Goal: Task Accomplishment & Management: Manage account settings

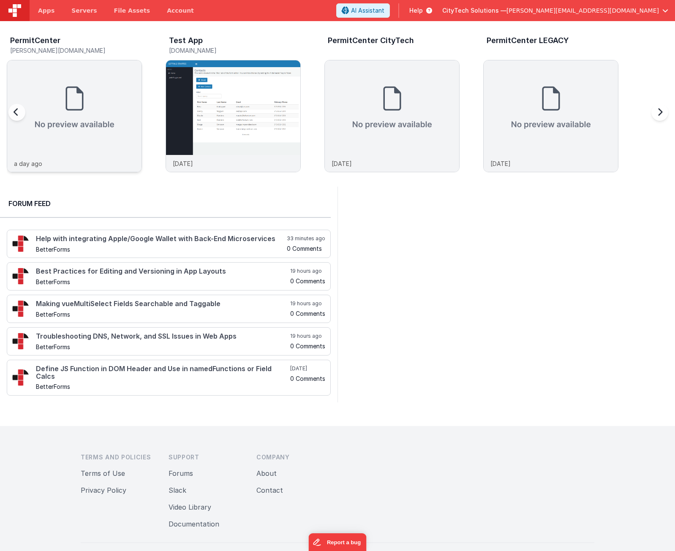
click at [78, 154] on img at bounding box center [74, 107] width 134 height 95
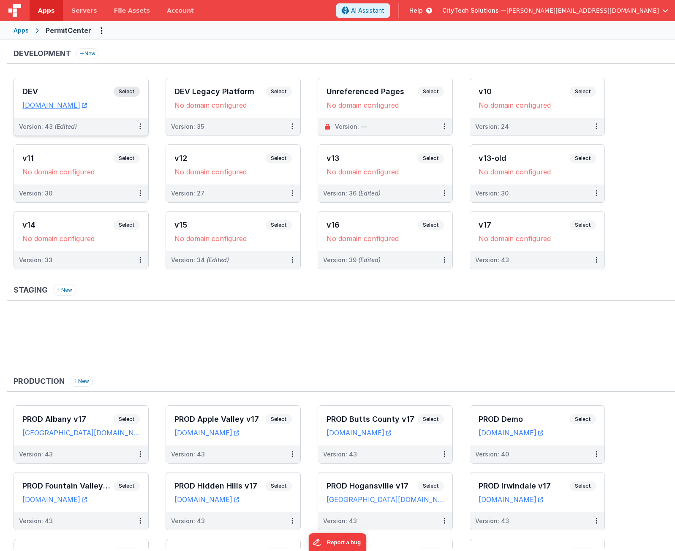
click at [127, 91] on span "Select" at bounding box center [127, 92] width 26 height 10
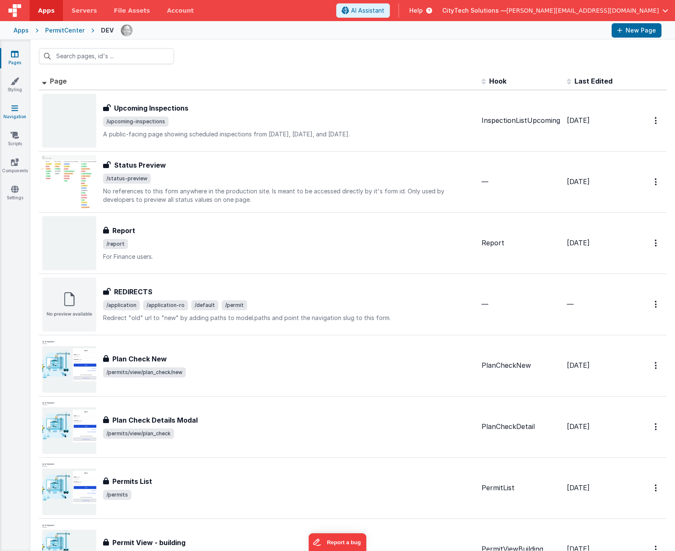
click at [21, 116] on link "Navigation" at bounding box center [15, 112] width 30 height 17
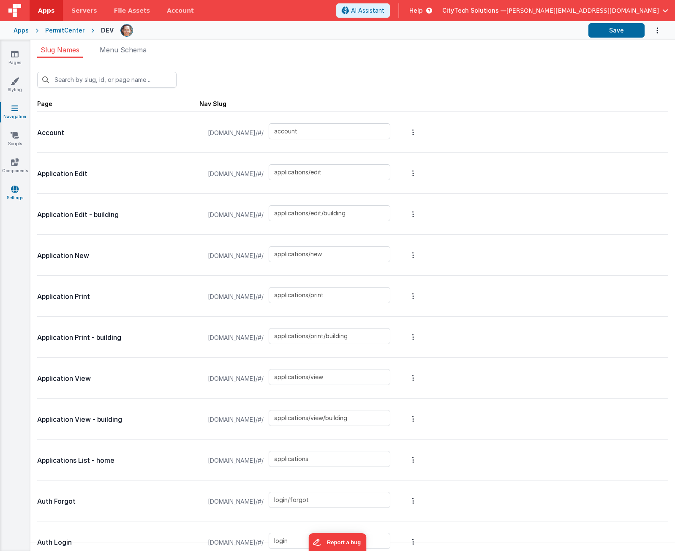
click at [19, 194] on link "Settings" at bounding box center [15, 193] width 30 height 17
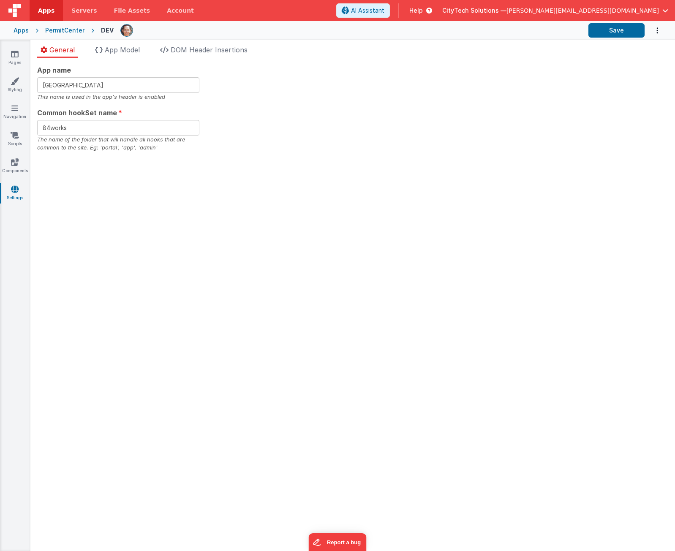
drag, startPoint x: 125, startPoint y: 43, endPoint x: 125, endPoint y: 51, distance: 8.0
click at [125, 51] on div "General App Model DOM Header Insertions App name Permit Center This name is use…" at bounding box center [352, 296] width 645 height 512
click at [125, 51] on span "App Model" at bounding box center [122, 50] width 35 height 8
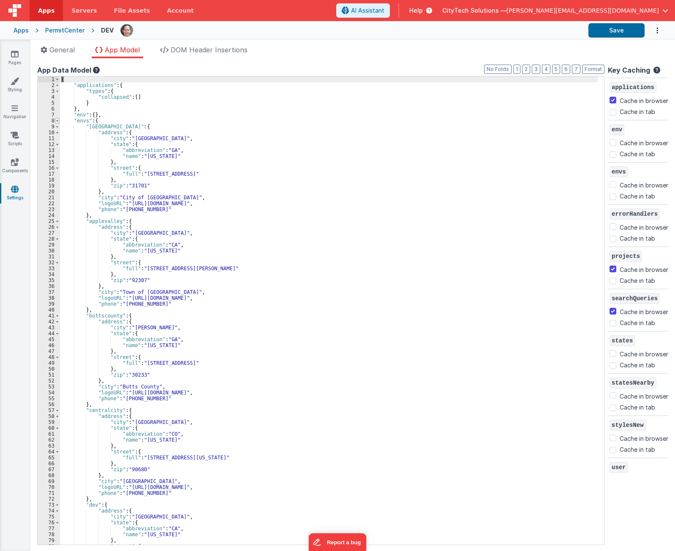
click at [57, 118] on span at bounding box center [57, 121] width 5 height 6
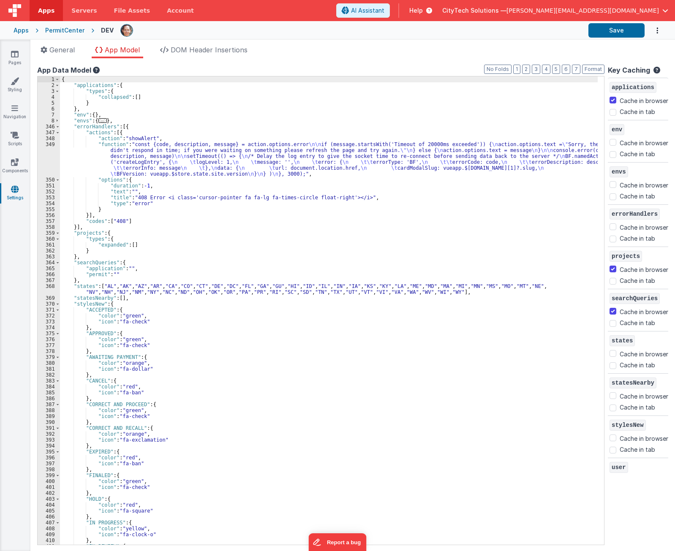
click at [132, 124] on div "{ "applications" : { "types" : { "collapsed" : [ ] } } , "env" : { } , "envs" :…" at bounding box center [329, 316] width 538 height 481
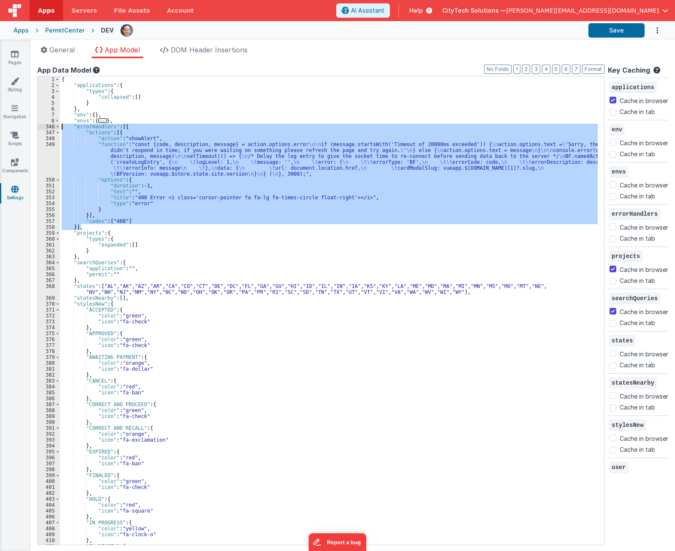
drag, startPoint x: 103, startPoint y: 227, endPoint x: 41, endPoint y: 127, distance: 117.6
click at [41, 127] on div "1 2 3 4 5 6 7 8 346 347 348 349 350 351 352 353 354 355 356 357 358 359 360 361…" at bounding box center [321, 311] width 568 height 470
click at [109, 160] on div "{ "applications" : { "types" : { "collapsed" : [ ] } } , "env" : { } , "envs" :…" at bounding box center [329, 310] width 538 height 469
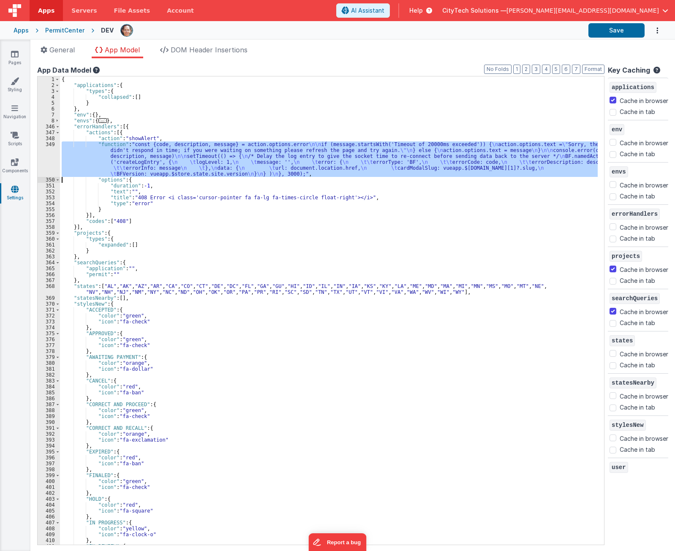
click at [39, 155] on div "349" at bounding box center [49, 159] width 22 height 35
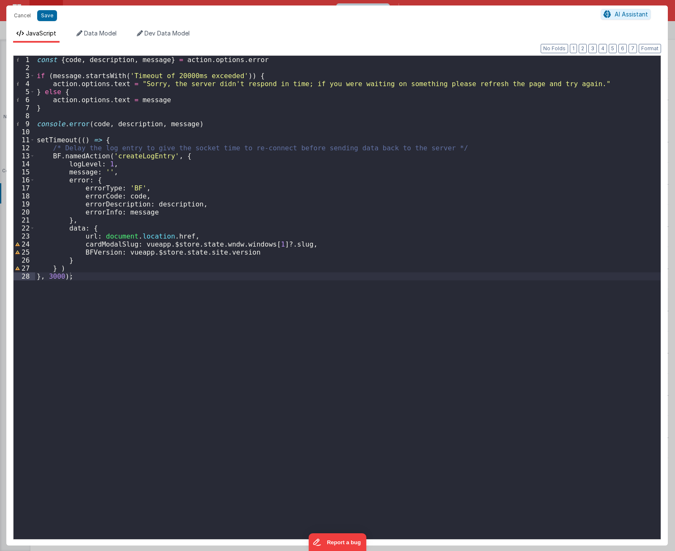
click at [181, 286] on div "const { code , description , message } = action . options . error if ( message …" at bounding box center [348, 306] width 626 height 500
click at [260, 76] on div "const { code , description , message } = action . options . error if ( message …" at bounding box center [348, 306] width 626 height 500
click at [115, 99] on div "const { code , description , message } = action . options . error if ( message …" at bounding box center [348, 306] width 626 height 500
click at [24, 16] on button "Cancel" at bounding box center [22, 16] width 25 height 12
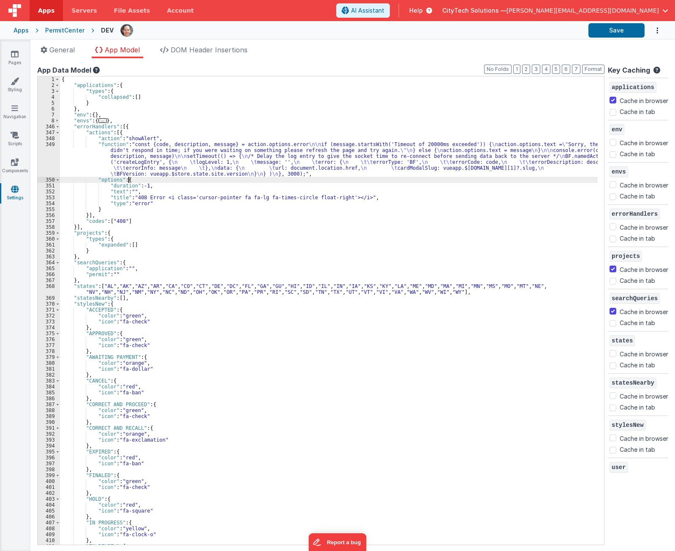
click at [156, 180] on div "{ "applications" : { "types" : { "collapsed" : [ ] } } , "env" : { } , "envs" :…" at bounding box center [329, 316] width 538 height 481
click at [145, 154] on div "{ "applications" : { "types" : { "collapsed" : [ ] } } , "env" : { } , "envs" :…" at bounding box center [329, 316] width 538 height 481
click at [45, 151] on div "349" at bounding box center [49, 159] width 22 height 35
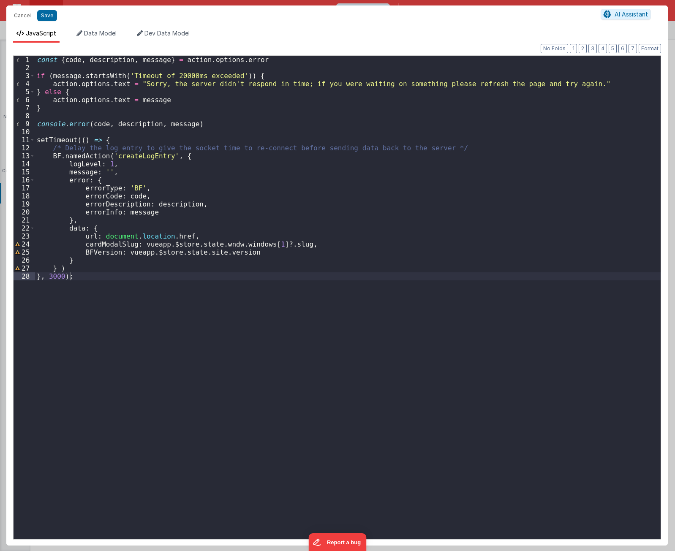
click at [173, 98] on div "const { code , description , message } = action . options . error if ( message …" at bounding box center [348, 306] width 626 height 500
drag, startPoint x: 226, startPoint y: 377, endPoint x: 221, endPoint y: 374, distance: 5.2
click at [226, 377] on div "const { code , description , message } = action . options . error if ( message …" at bounding box center [348, 306] width 626 height 500
click at [172, 287] on div "const { code , description , message } = action . options . error if ( message …" at bounding box center [348, 306] width 626 height 500
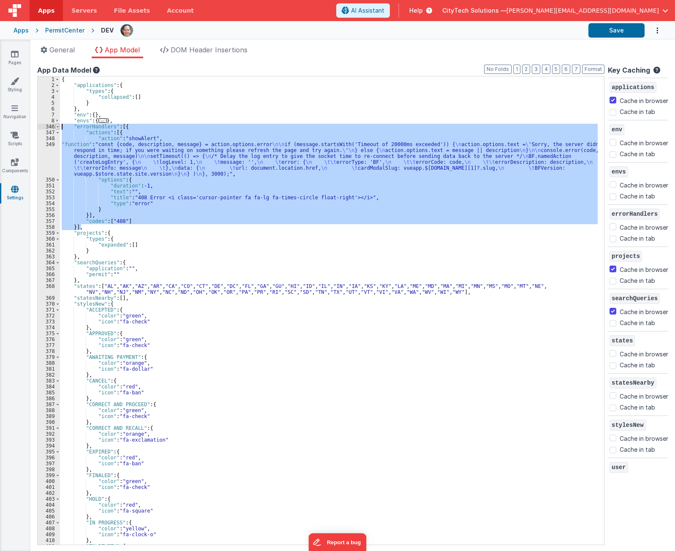
drag, startPoint x: 93, startPoint y: 228, endPoint x: 55, endPoint y: 126, distance: 108.6
click at [55, 126] on div "1 2 3 4 5 6 7 8 346 347 348 349 350 351 352 353 354 355 356 357 358 359 360 361…" at bounding box center [321, 311] width 568 height 470
drag, startPoint x: 142, startPoint y: 126, endPoint x: 136, endPoint y: 117, distance: 10.4
click at [142, 126] on div "{ "applications" : { "types" : { "collapsed" : [ ] } } , "env" : { } , "envs" :…" at bounding box center [329, 310] width 538 height 469
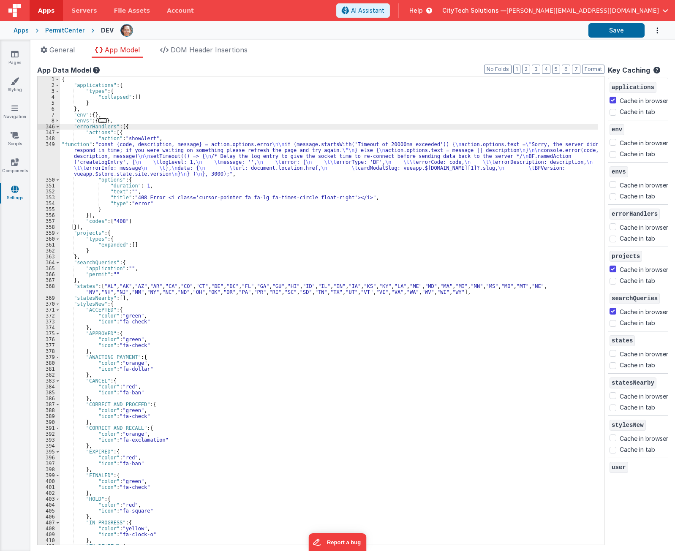
click at [21, 32] on div "Apps" at bounding box center [21, 30] width 15 height 8
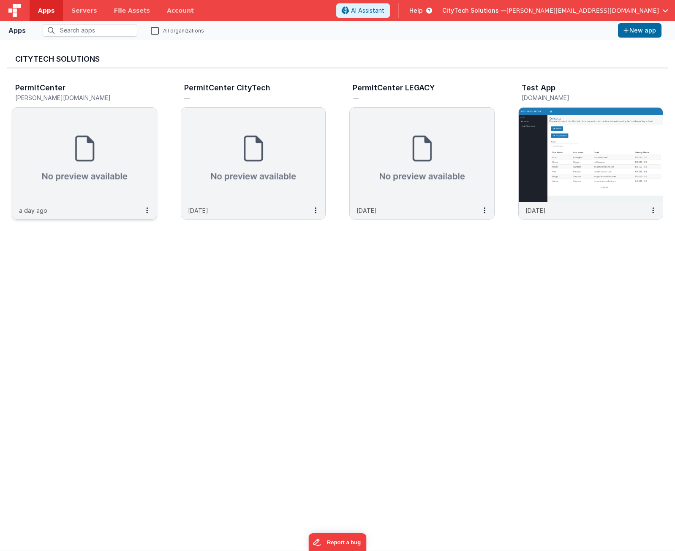
click at [74, 117] on img at bounding box center [84, 155] width 145 height 95
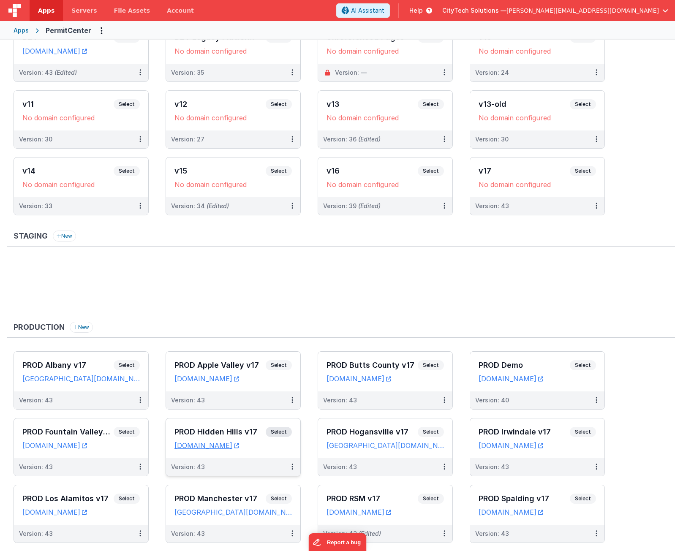
scroll to position [127, 0]
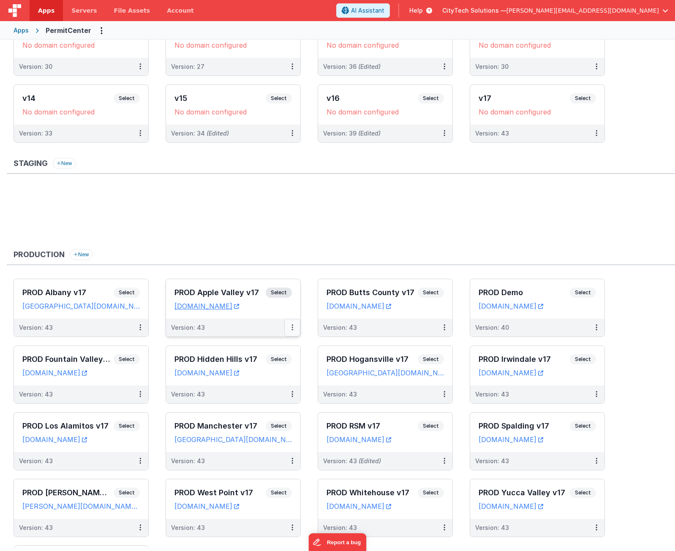
click at [292, 328] on icon at bounding box center [293, 328] width 2 height 0
click at [273, 349] on link "Edit" at bounding box center [263, 346] width 74 height 15
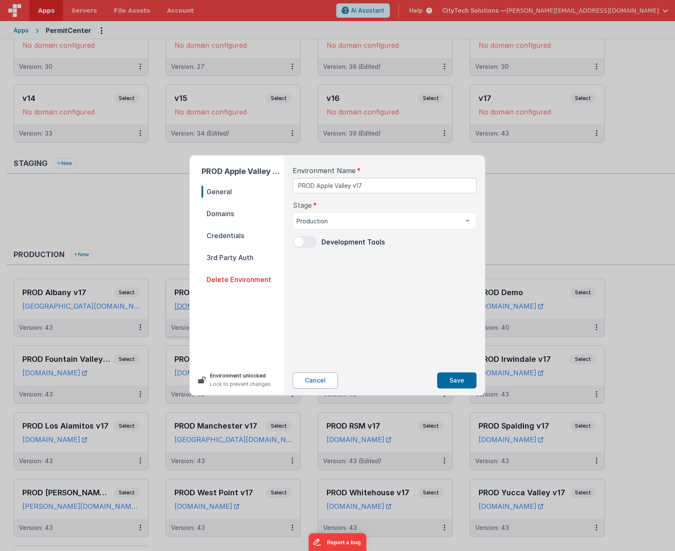
drag, startPoint x: 324, startPoint y: 384, endPoint x: 319, endPoint y: 377, distance: 9.0
click at [324, 384] on button "Cancel" at bounding box center [315, 381] width 45 height 16
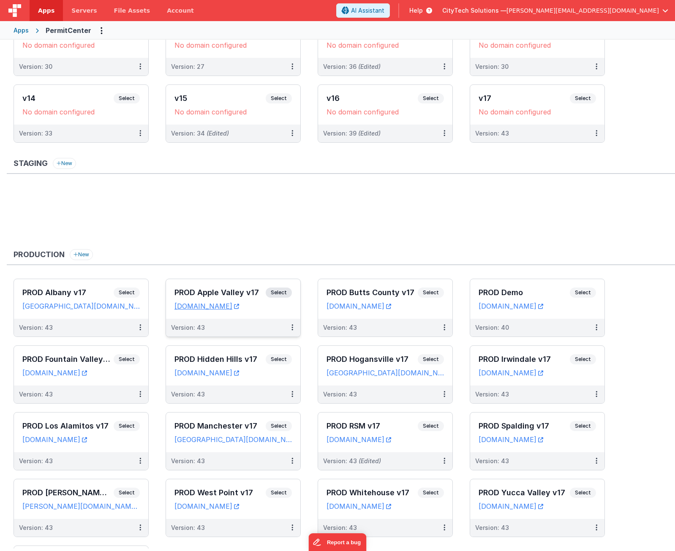
click at [281, 294] on span "Select" at bounding box center [279, 293] width 26 height 10
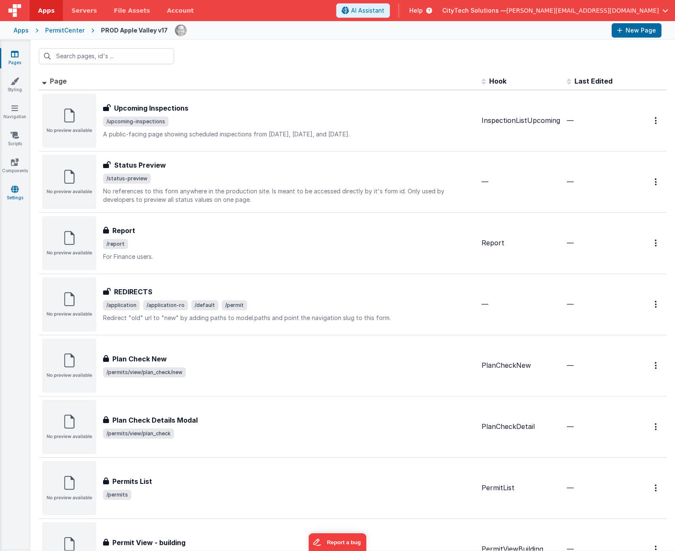
click at [14, 190] on icon at bounding box center [15, 189] width 8 height 8
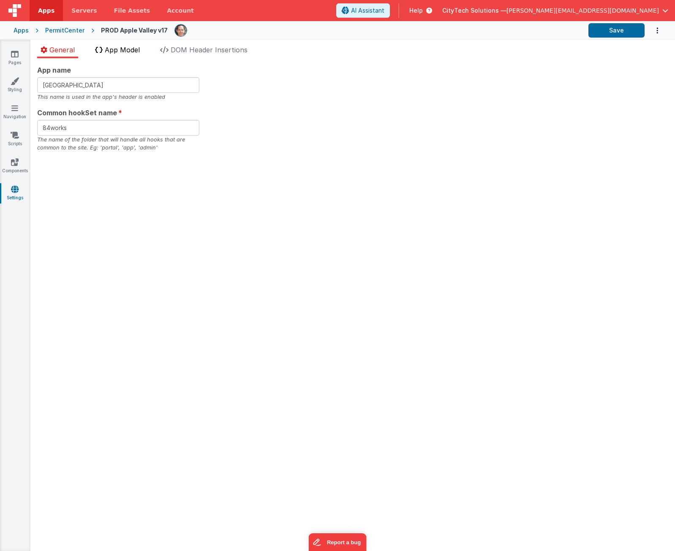
click at [106, 47] on span "App Model" at bounding box center [122, 50] width 35 height 8
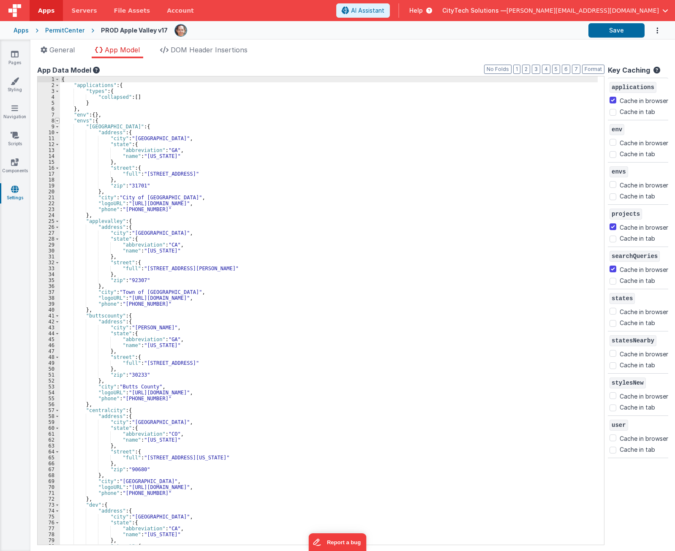
click at [57, 119] on span at bounding box center [57, 121] width 5 height 6
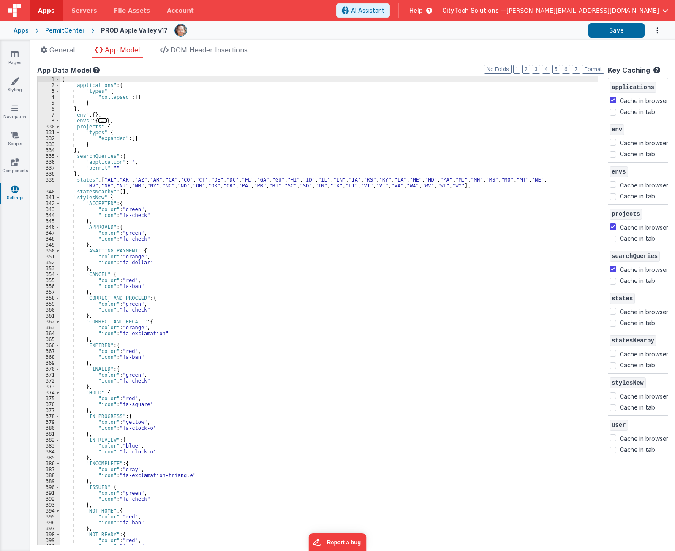
click at [120, 122] on div "{ "applications" : { "types" : { "collapsed" : [ ] } } , "env" : { } , "envs" :…" at bounding box center [329, 316] width 538 height 481
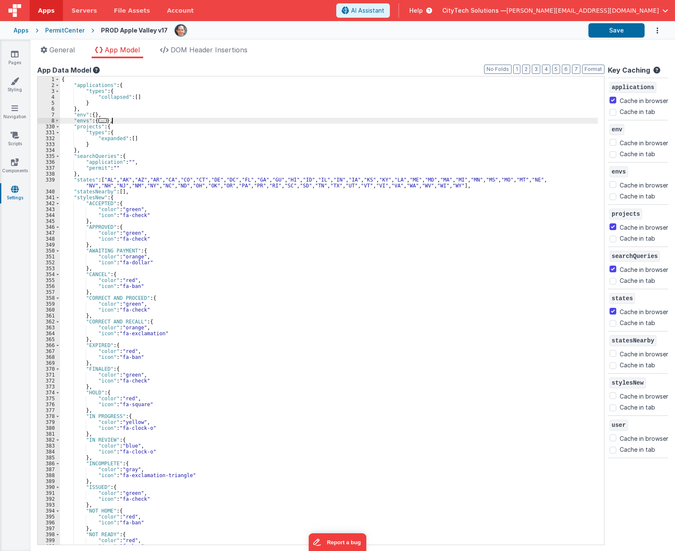
paste textarea
checkbox input "false"
checkbox input "true"
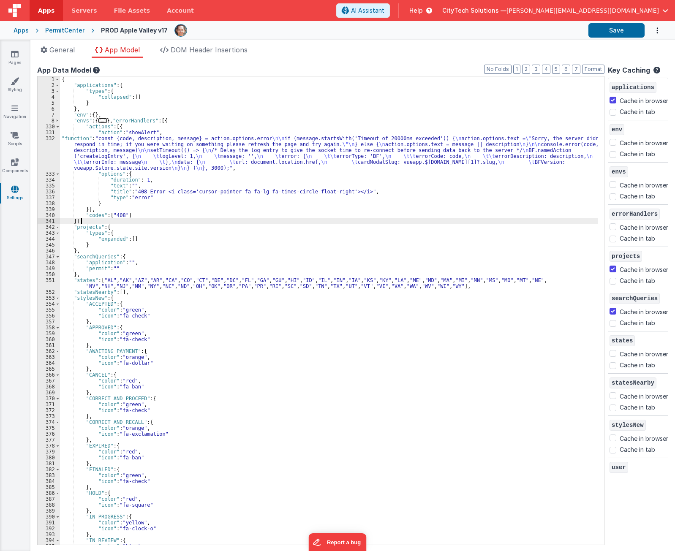
checkbox input "true"
checkbox input "false"
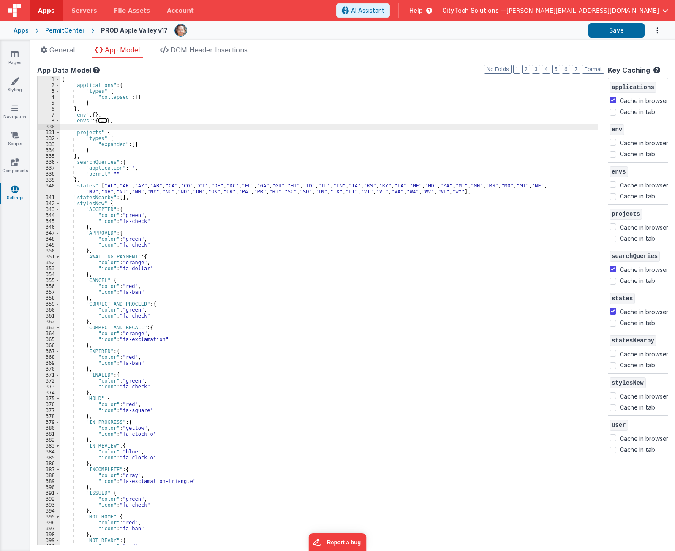
checkbox input "false"
checkbox input "true"
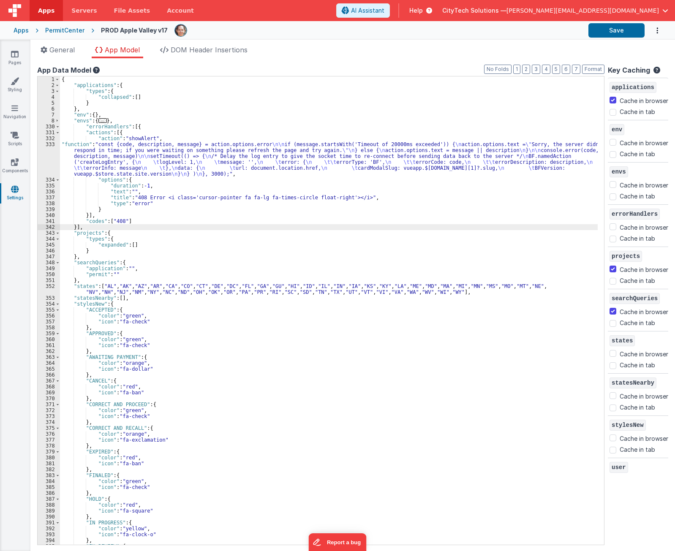
checkbox input "true"
checkbox input "false"
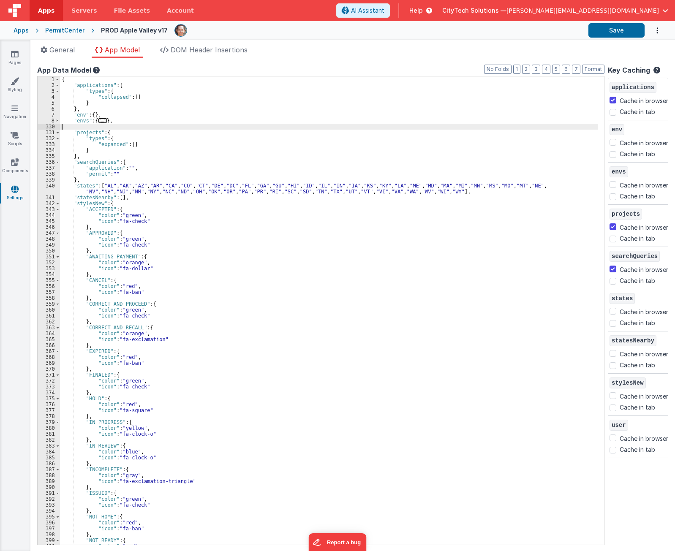
checkbox input "false"
checkbox input "true"
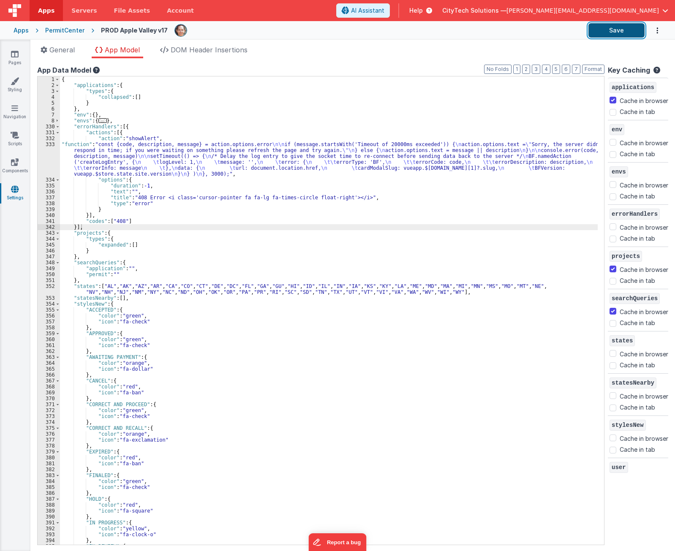
click at [614, 31] on button "Save" at bounding box center [617, 30] width 56 height 14
click at [243, 153] on div "{ "applications" : { "types" : { "collapsed" : [ ] } } , "env" : { } , "envs" :…" at bounding box center [329, 316] width 538 height 481
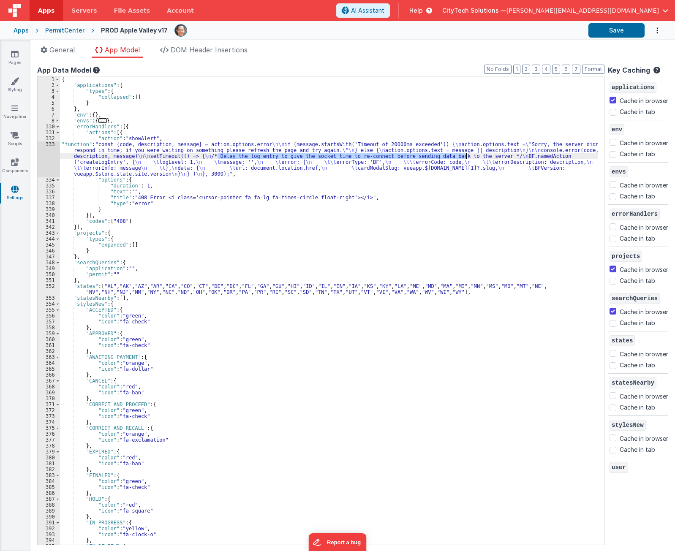
drag, startPoint x: 218, startPoint y: 157, endPoint x: 468, endPoint y: 155, distance: 250.2
click at [468, 155] on div "{ "applications" : { "types" : { "collapsed" : [ ] } } , "env" : { } , "envs" :…" at bounding box center [329, 316] width 538 height 481
click at [137, 126] on div "{ "applications" : { "types" : { "collapsed" : [ ] } } , "env" : { } , "envs" :…" at bounding box center [329, 316] width 538 height 481
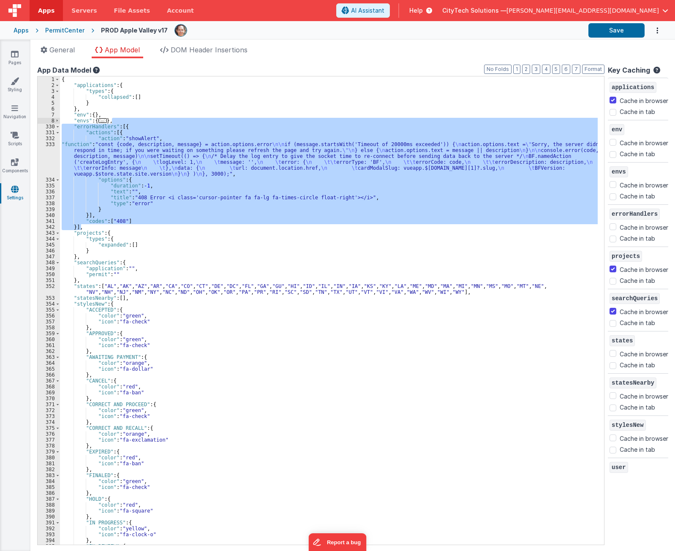
drag, startPoint x: 90, startPoint y: 226, endPoint x: 119, endPoint y: 122, distance: 107.7
click at [119, 122] on div "{ "applications" : { "types" : { "collapsed" : [ ] } } , "env" : { } , "envs" :…" at bounding box center [329, 316] width 538 height 481
click at [60, 30] on div "PermitCenter" at bounding box center [64, 30] width 39 height 8
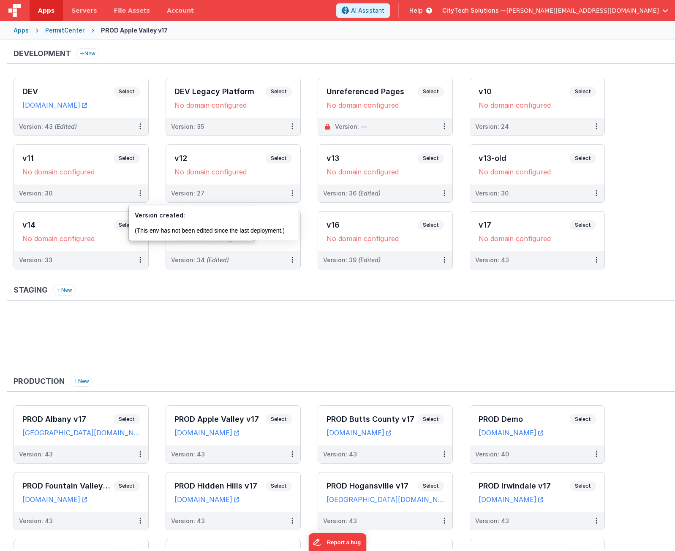
click at [246, 368] on ul at bounding box center [345, 341] width 662 height 55
click at [126, 485] on span "Select" at bounding box center [127, 486] width 26 height 10
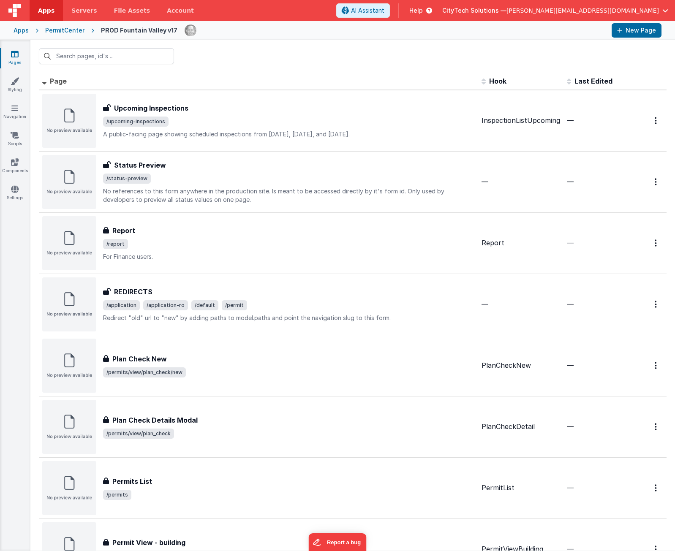
click at [14, 208] on div "Pages Styling Navigation Scripts Components Settings" at bounding box center [15, 295] width 30 height 511
click at [14, 188] on icon at bounding box center [15, 189] width 8 height 8
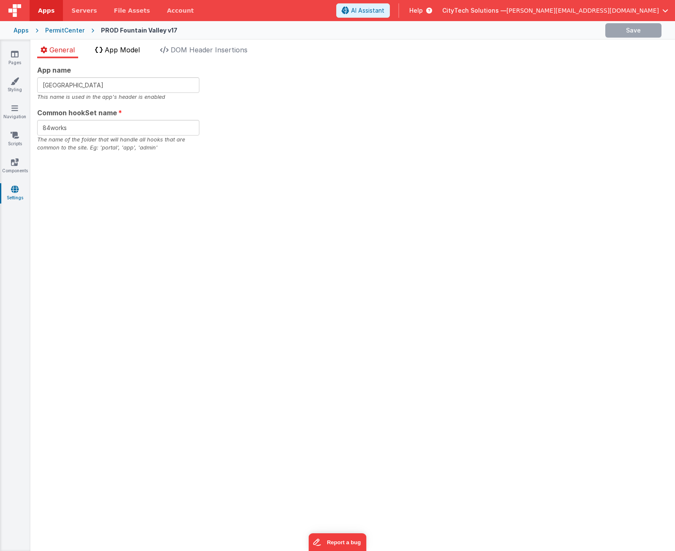
click at [130, 54] on li "App Model" at bounding box center [118, 52] width 52 height 14
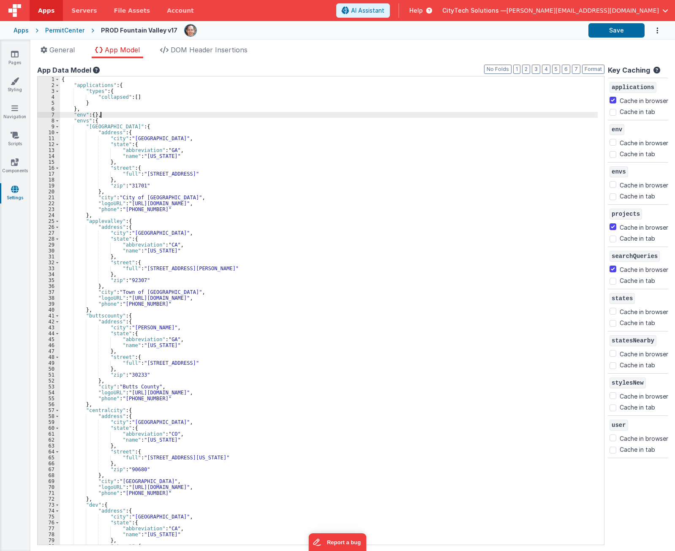
click at [120, 113] on div "{ "applications" : { "types" : { "collapsed" : [ ] } } , "env" : { } , "envs" :…" at bounding box center [329, 316] width 538 height 481
checkbox input "false"
checkbox input "true"
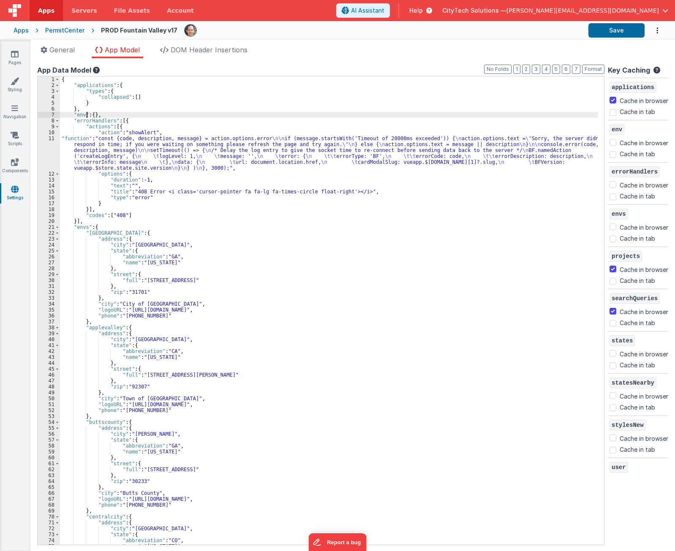
click at [87, 116] on div "{ "applications" : { "types" : { "collapsed" : [ ] } } , "env" : { } , "errorHa…" at bounding box center [329, 316] width 538 height 481
click at [91, 120] on div "{ "applications" : { "types" : { "collapsed" : [ ] } } , "env" : { } , "errorHa…" at bounding box center [329, 316] width 538 height 481
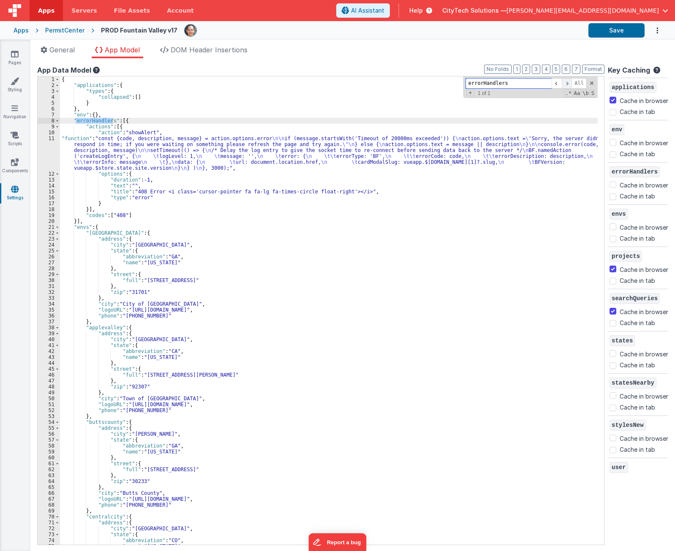
click at [562, 82] on span at bounding box center [567, 83] width 10 height 11
drag, startPoint x: 562, startPoint y: 82, endPoint x: 551, endPoint y: 94, distance: 16.1
click at [562, 82] on span at bounding box center [567, 83] width 10 height 11
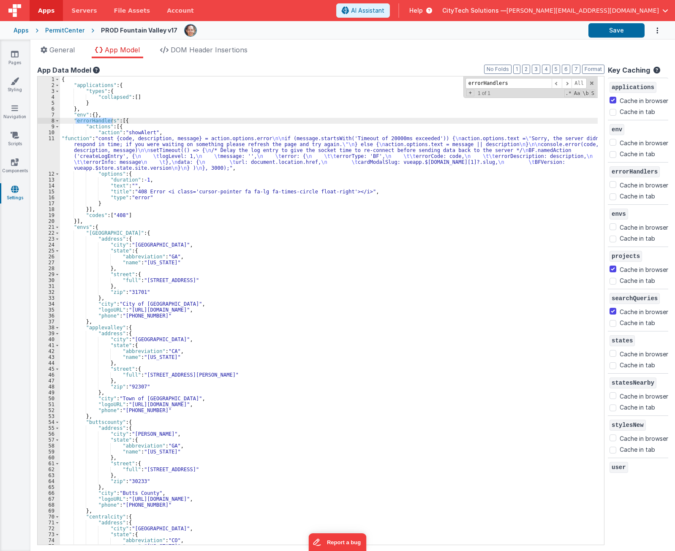
click at [421, 155] on div "{ "applications" : { "types" : { "collapsed" : [ ] } } , "env" : { } , "errorHa…" at bounding box center [329, 316] width 538 height 481
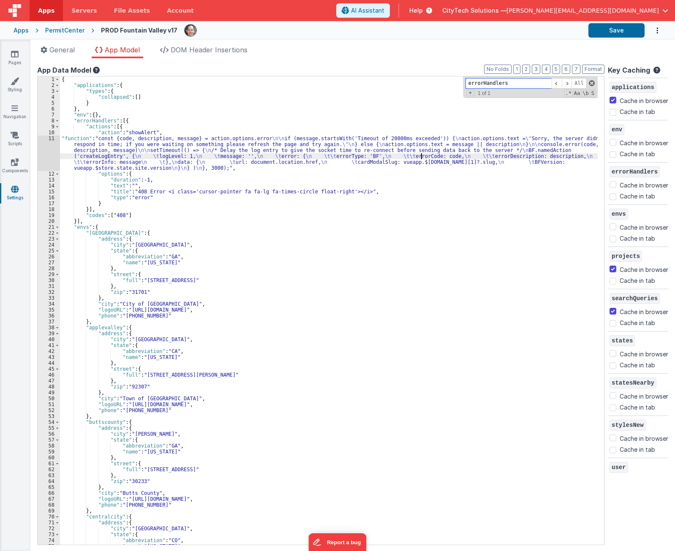
click at [589, 83] on span at bounding box center [592, 83] width 6 height 6
click at [631, 29] on button "Save" at bounding box center [617, 30] width 56 height 14
click at [224, 66] on div "App Data Model" at bounding box center [321, 70] width 568 height 10
click at [275, 16] on header "Apps Servers File Assets Account Some FUTURE Slot AI Assistant Help CityTech So…" at bounding box center [337, 10] width 675 height 21
